Goal: Task Accomplishment & Management: Use online tool/utility

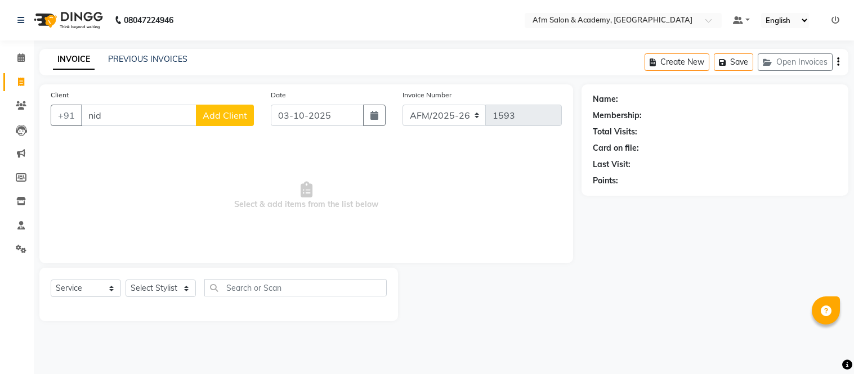
select select "service"
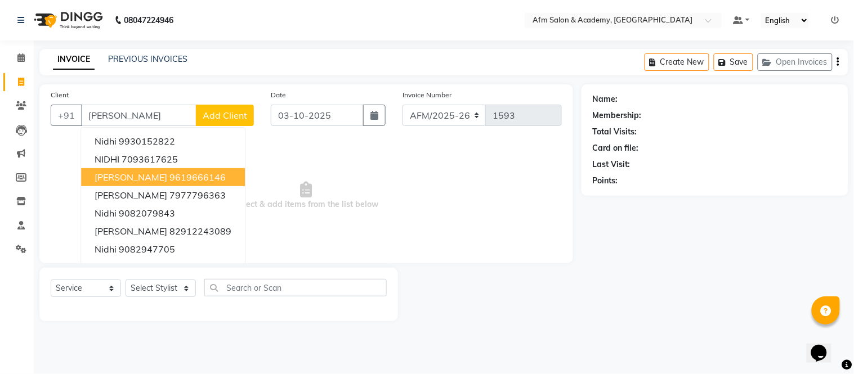
click at [156, 173] on span "Nidhi Navlakha" at bounding box center [131, 177] width 73 height 11
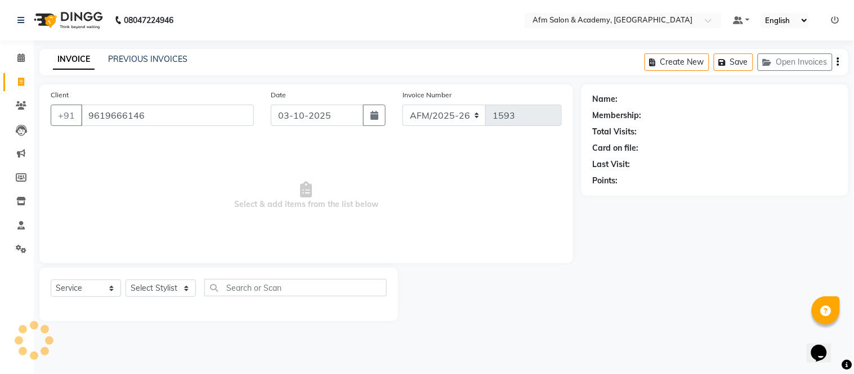
type input "9619666146"
select select "1: Object"
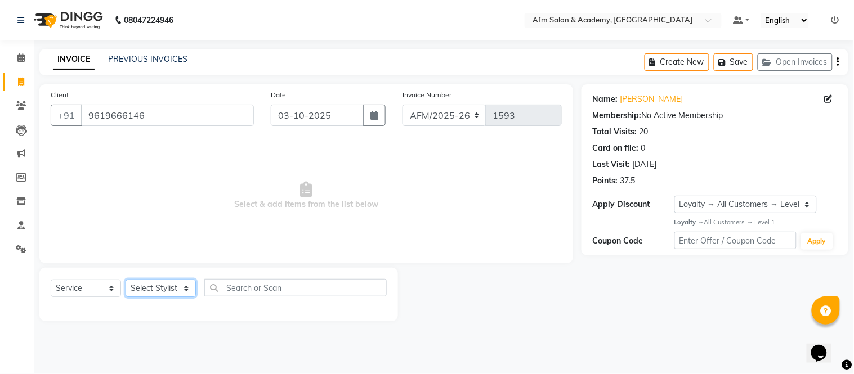
click at [179, 288] on select "Select Stylist AFM [PERSON_NAME] [PERSON_NAME] [PERSON_NAME] Front Desk [PERSON…" at bounding box center [160, 288] width 70 height 17
select select "15293"
click at [125, 280] on select "Select Stylist AFM [PERSON_NAME] [PERSON_NAME] [PERSON_NAME] Front Desk [PERSON…" at bounding box center [160, 288] width 70 height 17
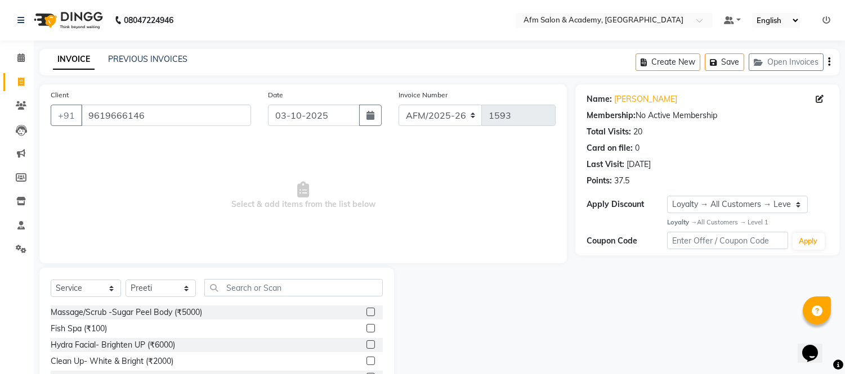
drag, startPoint x: 253, startPoint y: 299, endPoint x: 259, endPoint y: 286, distance: 14.1
click at [259, 286] on div "Select Service Product Membership Package Voucher Prepaid Gift Card Select Styl…" at bounding box center [217, 292] width 332 height 26
click at [259, 286] on input "text" at bounding box center [293, 287] width 178 height 17
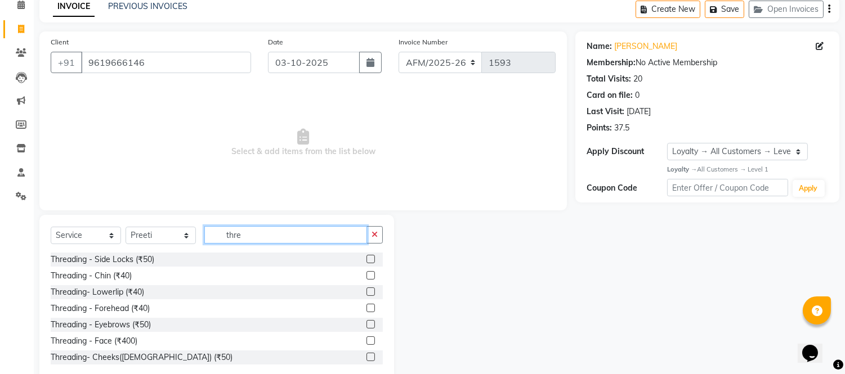
scroll to position [76, 0]
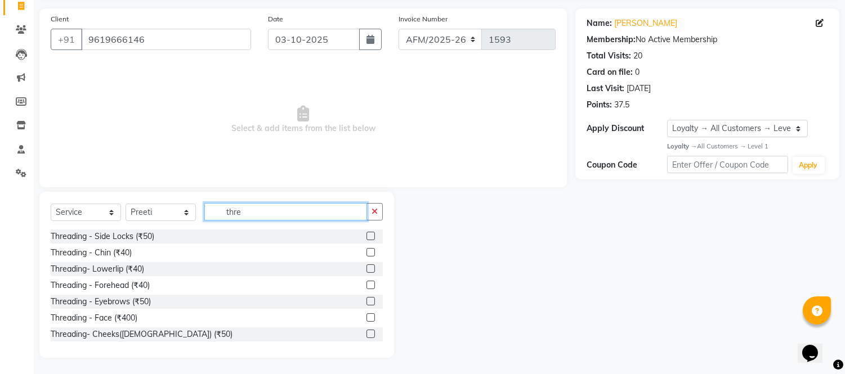
type input "thre"
click at [366, 300] on label at bounding box center [370, 301] width 8 height 8
click at [366, 300] on input "checkbox" at bounding box center [369, 301] width 7 height 7
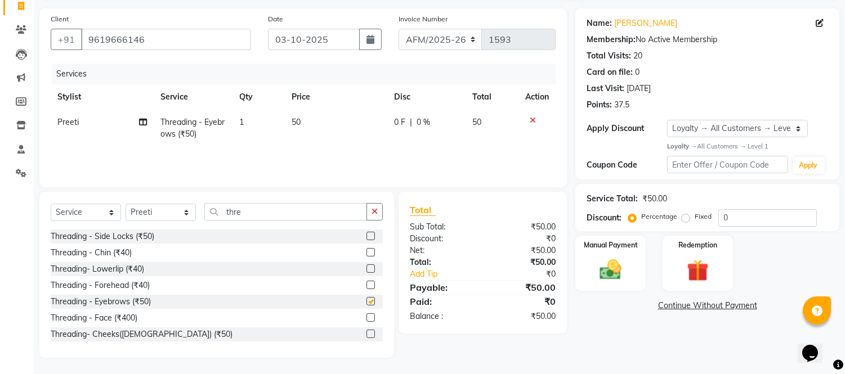
checkbox input "false"
click at [614, 270] on img at bounding box center [610, 270] width 37 height 26
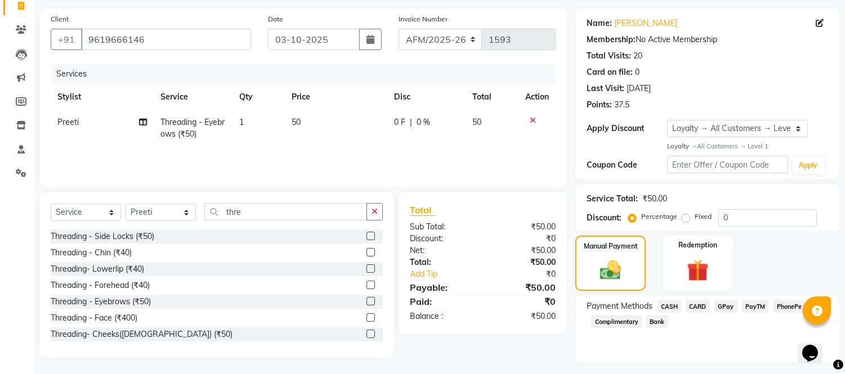
click at [721, 303] on span "GPay" at bounding box center [725, 306] width 23 height 13
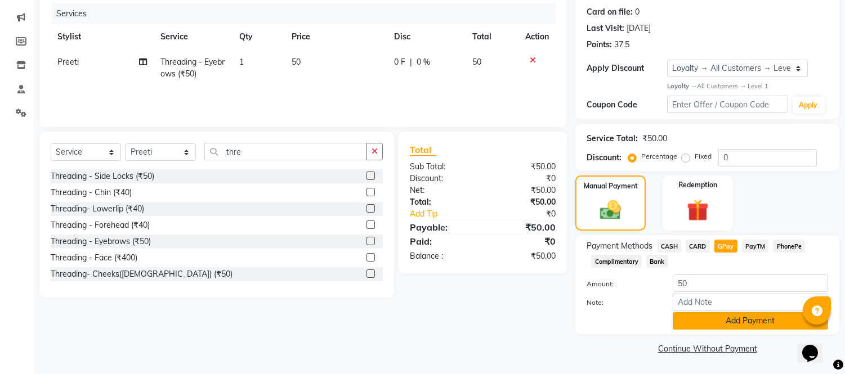
click at [744, 321] on button "Add Payment" at bounding box center [749, 320] width 155 height 17
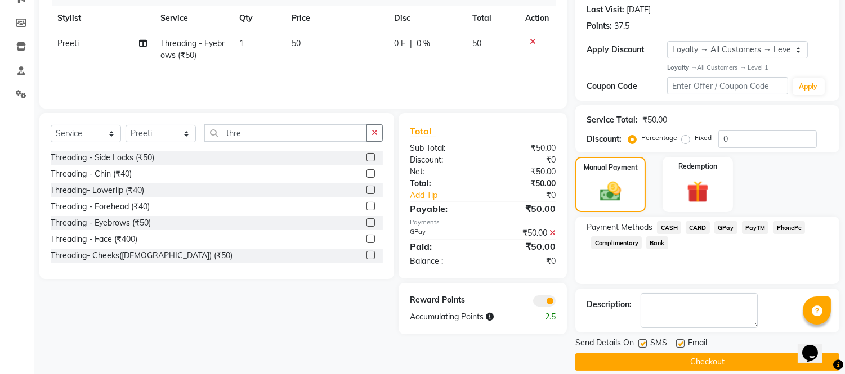
scroll to position [168, 0]
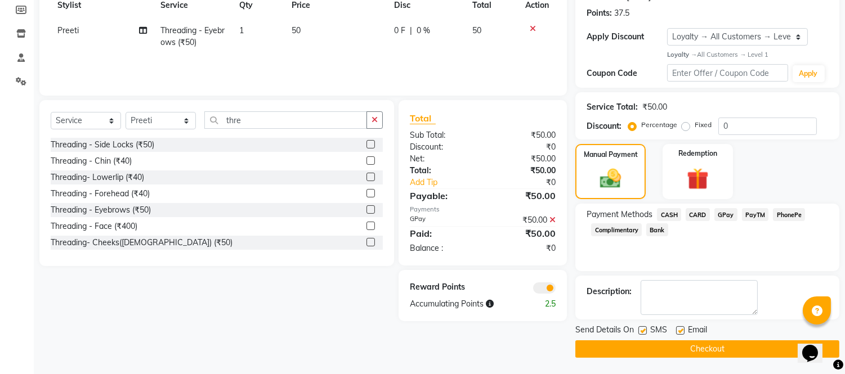
click at [722, 342] on button "Checkout" at bounding box center [707, 348] width 264 height 17
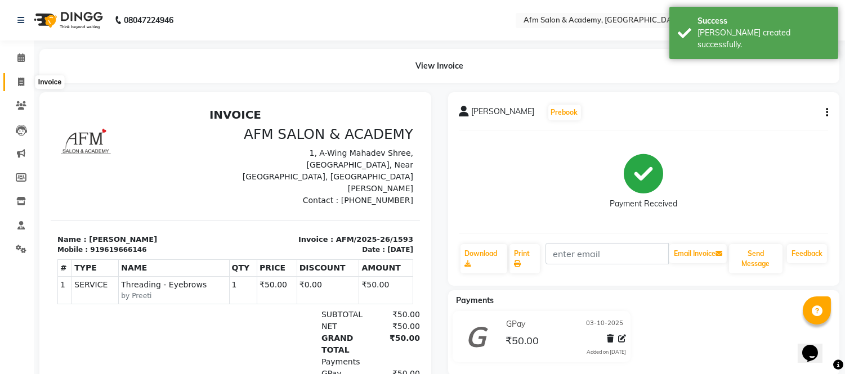
click at [16, 83] on span at bounding box center [21, 82] width 20 height 13
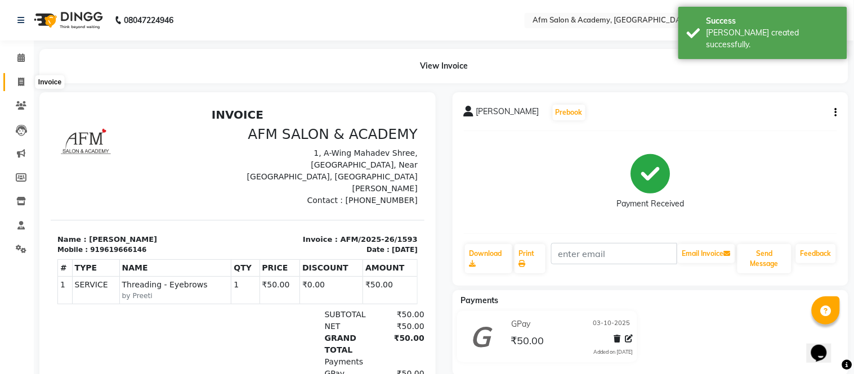
select select "service"
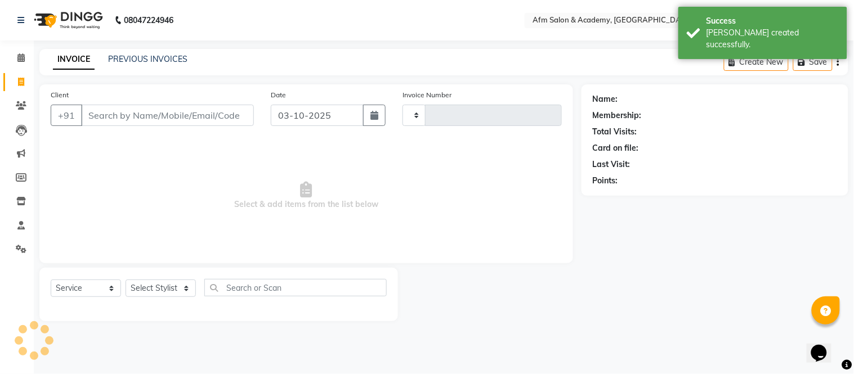
type input "1594"
select select "3437"
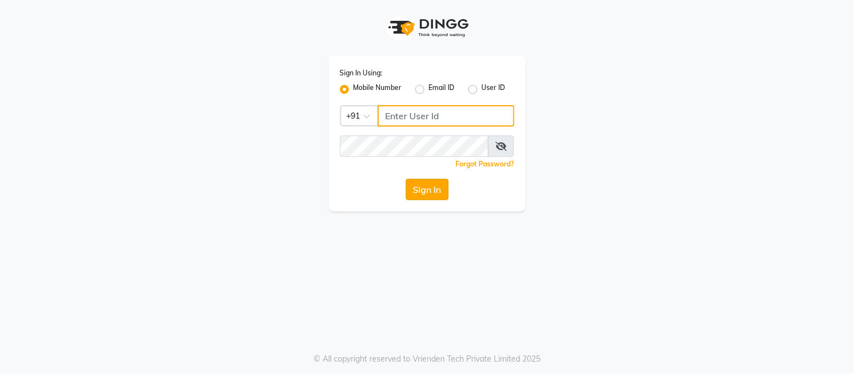
type input "7718807580"
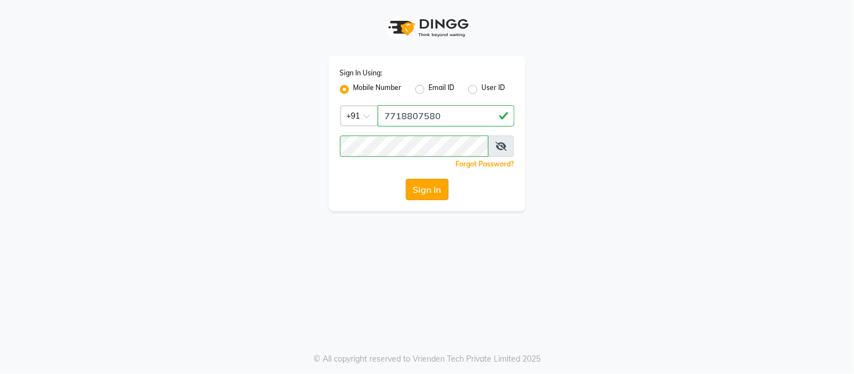
click at [413, 186] on button "Sign In" at bounding box center [427, 189] width 43 height 21
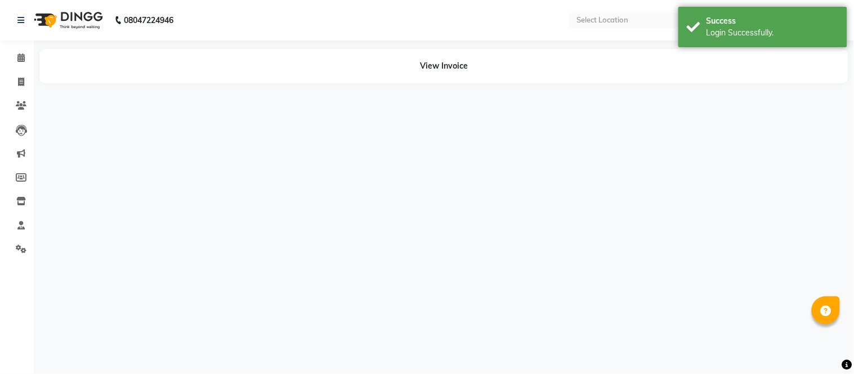
click at [413, 186] on div "08047224946 Select Location Default Panel My Panel Notifications nothing to sho…" at bounding box center [427, 187] width 854 height 374
select select "en"
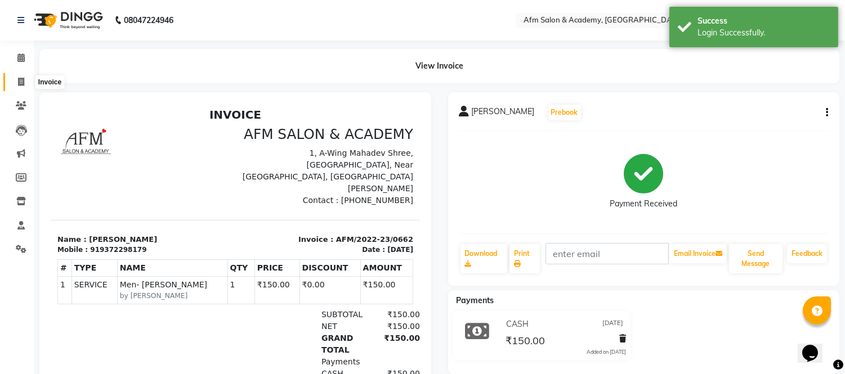
click at [15, 79] on span at bounding box center [21, 82] width 20 height 13
select select "service"
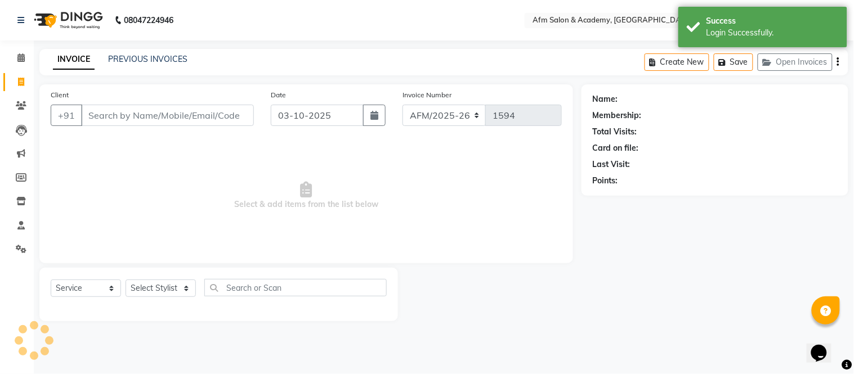
click at [145, 116] on input "Client" at bounding box center [167, 115] width 173 height 21
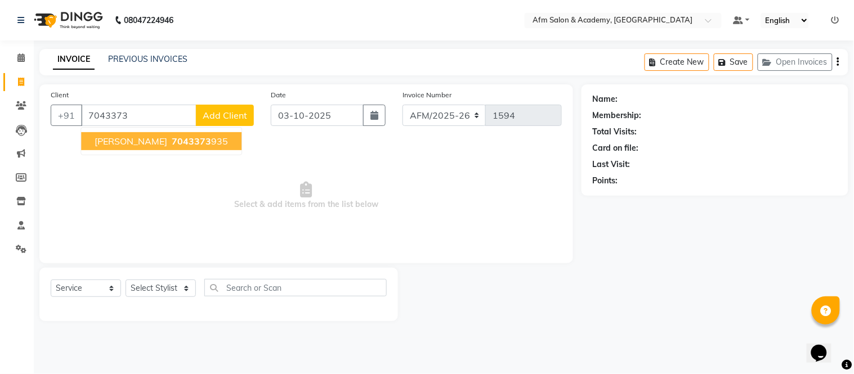
click at [145, 138] on span "[PERSON_NAME]" at bounding box center [131, 141] width 73 height 11
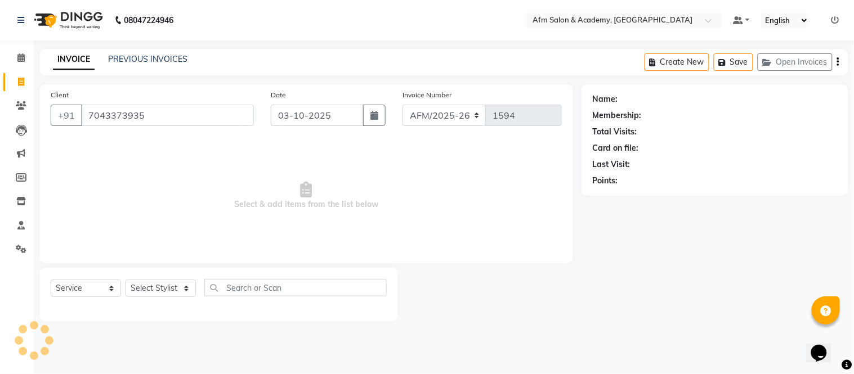
type input "7043373935"
select select "1: Object"
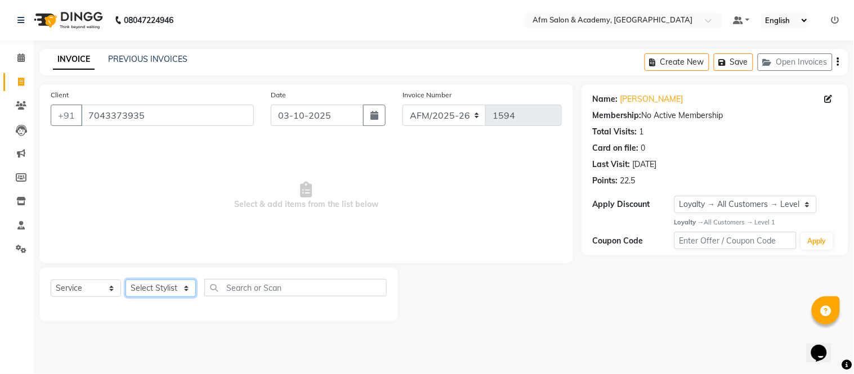
click at [182, 285] on select "Select Stylist AFM [PERSON_NAME] [PERSON_NAME] [PERSON_NAME] Front Desk [PERSON…" at bounding box center [160, 288] width 70 height 17
select select "77676"
click at [125, 280] on select "Select Stylist AFM [PERSON_NAME] [PERSON_NAME] [PERSON_NAME] Front Desk [PERSON…" at bounding box center [160, 288] width 70 height 17
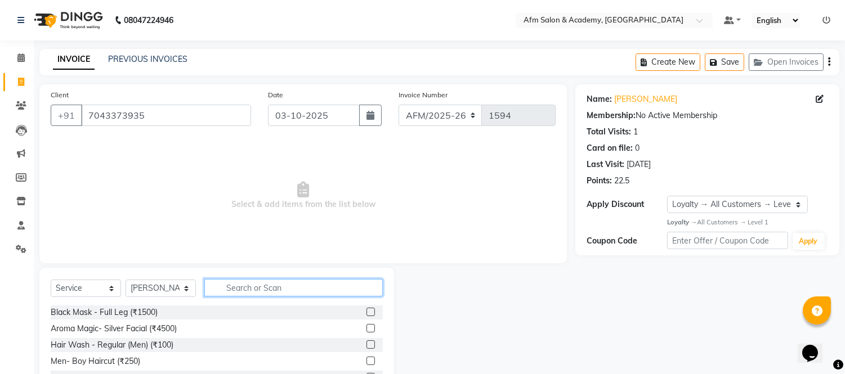
click at [226, 282] on input "text" at bounding box center [293, 287] width 178 height 17
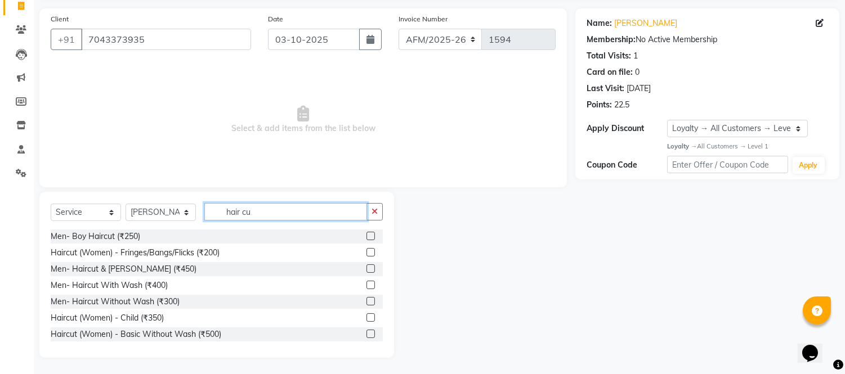
type input "hair cu"
click at [366, 302] on label at bounding box center [370, 301] width 8 height 8
click at [366, 302] on input "checkbox" at bounding box center [369, 301] width 7 height 7
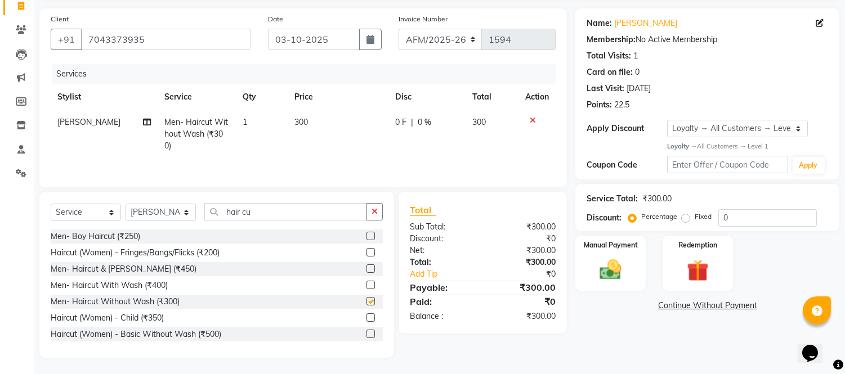
checkbox input "false"
click at [610, 285] on div "Manual Payment" at bounding box center [610, 263] width 73 height 57
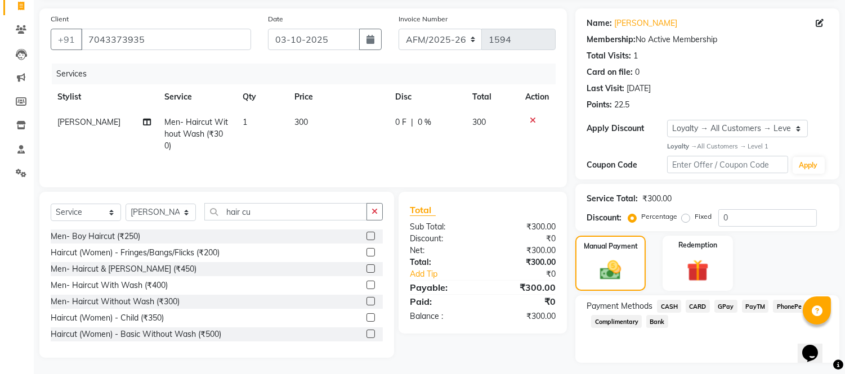
click at [729, 304] on span "GPay" at bounding box center [725, 306] width 23 height 13
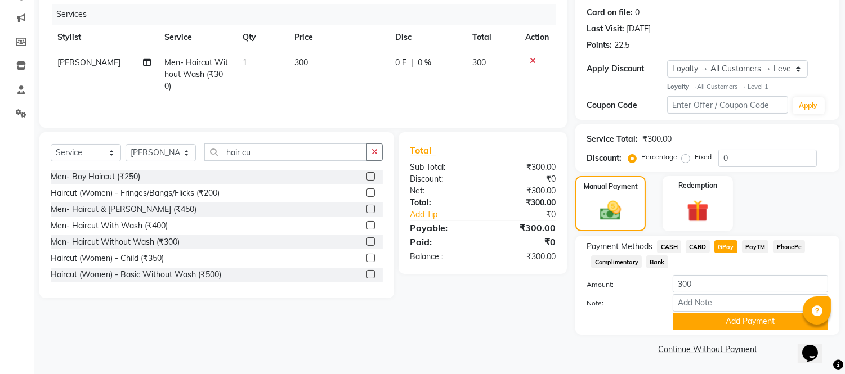
scroll to position [136, 0]
click at [787, 324] on button "Add Payment" at bounding box center [749, 320] width 155 height 17
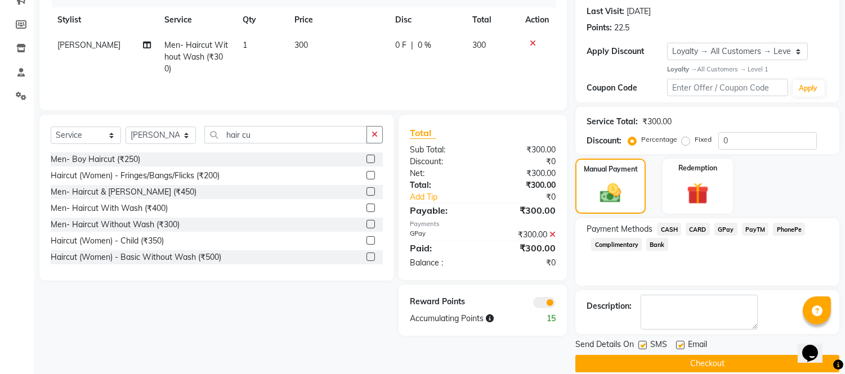
scroll to position [168, 0]
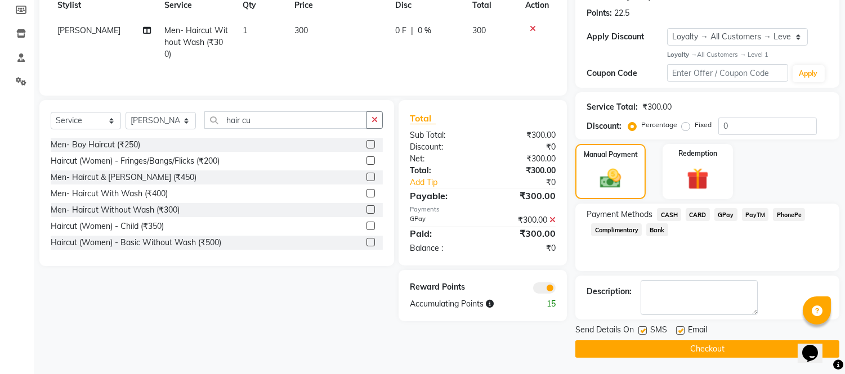
click at [744, 352] on button "Checkout" at bounding box center [707, 348] width 264 height 17
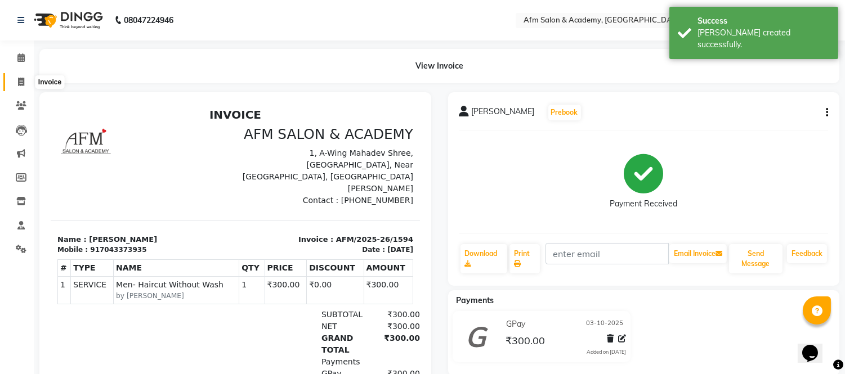
click at [18, 80] on icon at bounding box center [21, 82] width 6 height 8
select select "service"
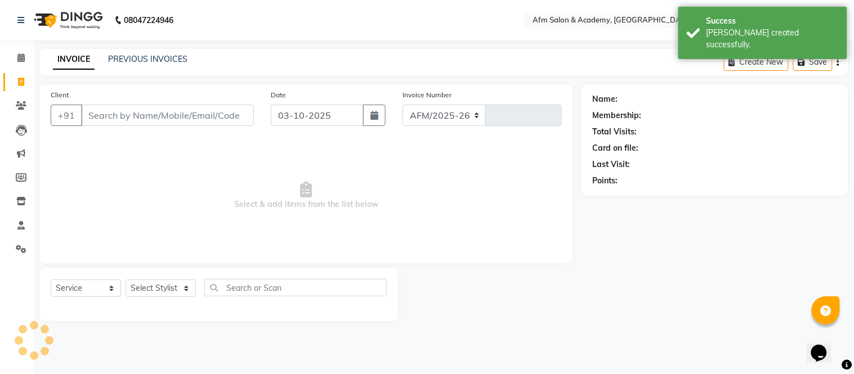
select select "3437"
type input "1595"
